Goal: Task Accomplishment & Management: Manage account settings

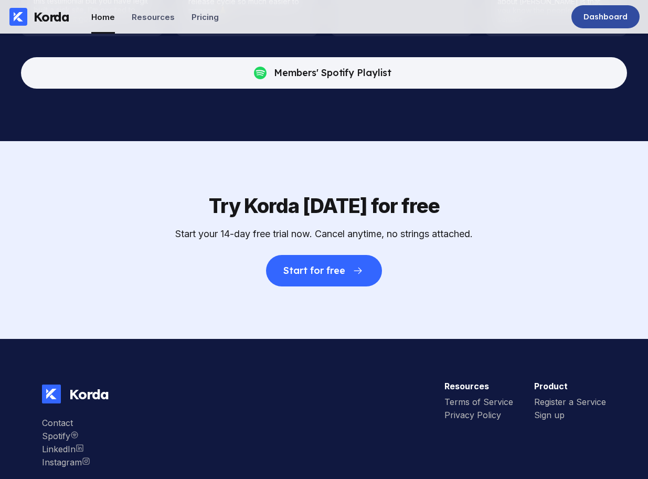
click at [602, 19] on div "Dashboard" at bounding box center [606, 17] width 44 height 10
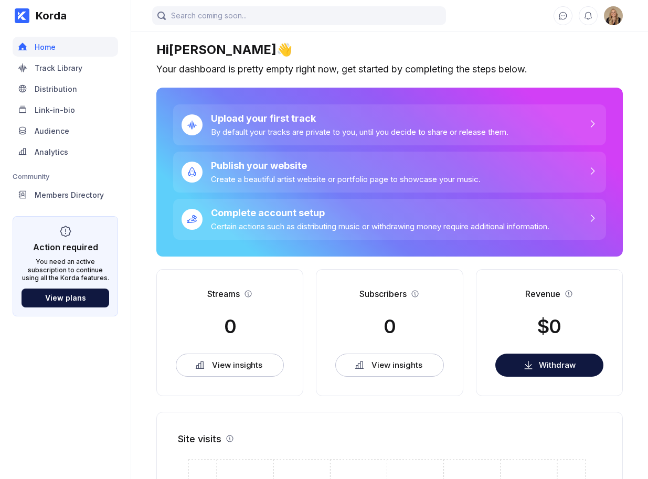
click at [617, 15] on img at bounding box center [613, 15] width 19 height 19
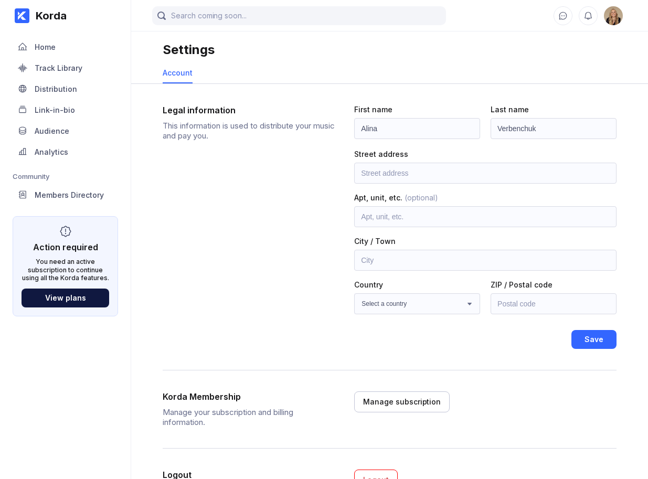
scroll to position [57, 0]
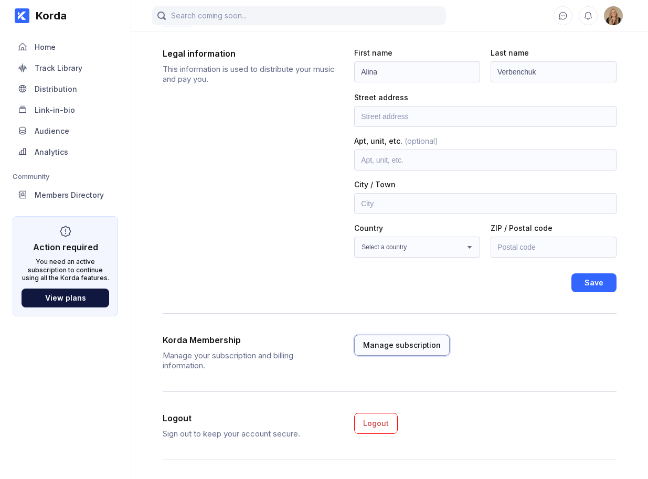
click at [407, 345] on div "Manage subscription" at bounding box center [402, 345] width 78 height 10
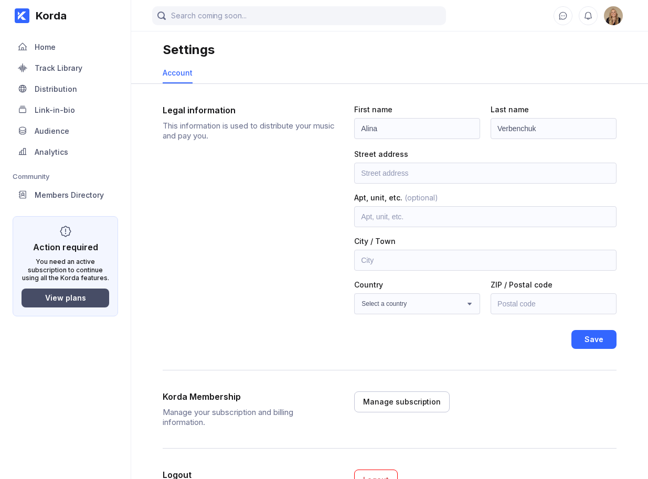
click at [63, 298] on div "View plans" at bounding box center [65, 297] width 41 height 9
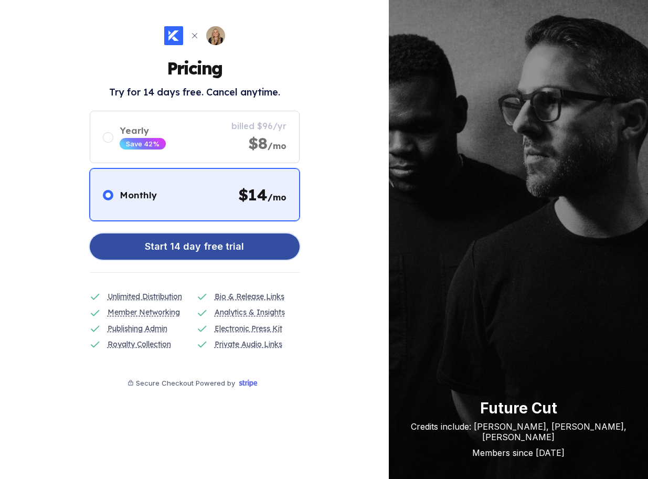
click at [179, 240] on div "Start 14 day free trial" at bounding box center [194, 246] width 99 height 21
